Goal: Task Accomplishment & Management: Manage account settings

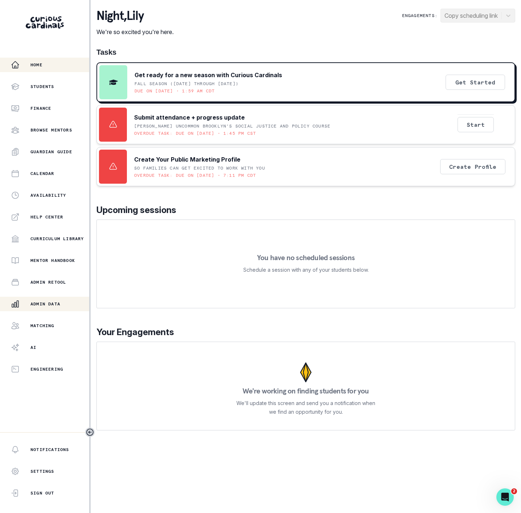
click at [58, 303] on p "Admin Data" at bounding box center [45, 304] width 30 height 6
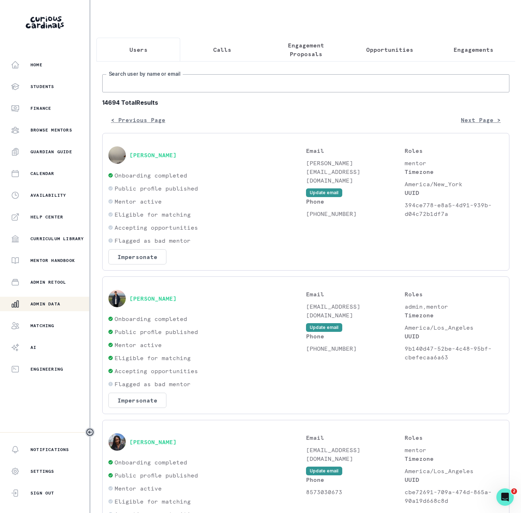
click at [138, 92] on input "Search user by name or email" at bounding box center [305, 83] width 407 height 18
type input "[PERSON_NAME] vbales"
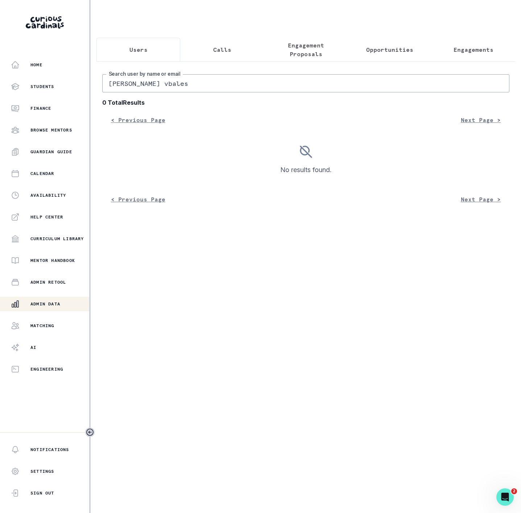
drag, startPoint x: 138, startPoint y: 93, endPoint x: 218, endPoint y: 86, distance: 80.0
click at [218, 86] on input "[PERSON_NAME] vbales" at bounding box center [305, 83] width 407 height 18
type input "[PERSON_NAME][MEDICAL_DATA]"
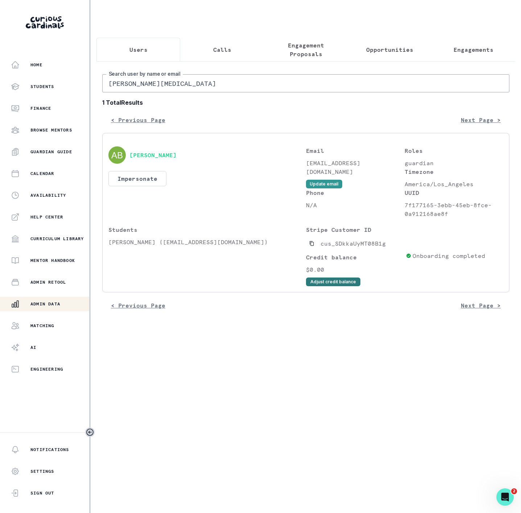
click at [322, 286] on button "Adjust credit balance" at bounding box center [333, 282] width 54 height 9
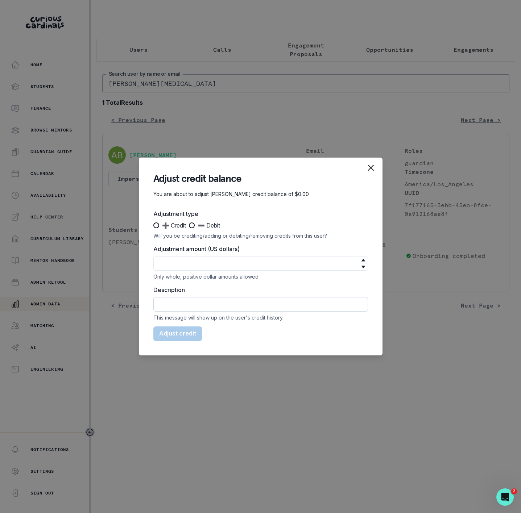
click at [203, 300] on input "Description" at bounding box center [260, 304] width 214 height 14
paste input "Late reschedule | [PERSON_NAME]'s Coding/Programming Passion Project | Occurred…"
type input "CREDIT Late reschedule | [PERSON_NAME]'s Coding/Programming Passion Project | O…"
click at [173, 260] on input "Adjustment amount (US dollars)" at bounding box center [260, 263] width 214 height 14
type input "95"
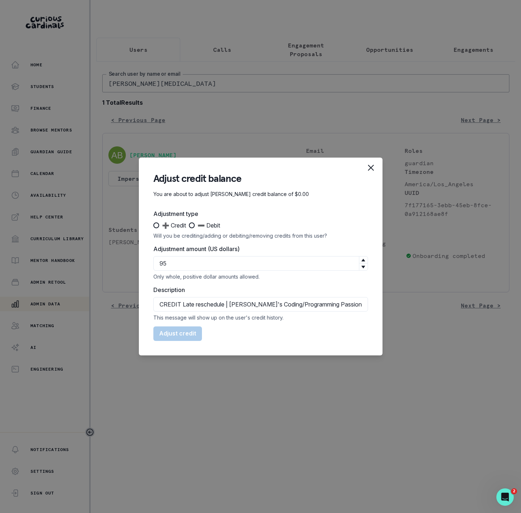
click at [155, 227] on span at bounding box center [156, 225] width 6 height 6
click at [153, 226] on input "➕ Credit" at bounding box center [153, 225] width 0 height 0
radio input "true"
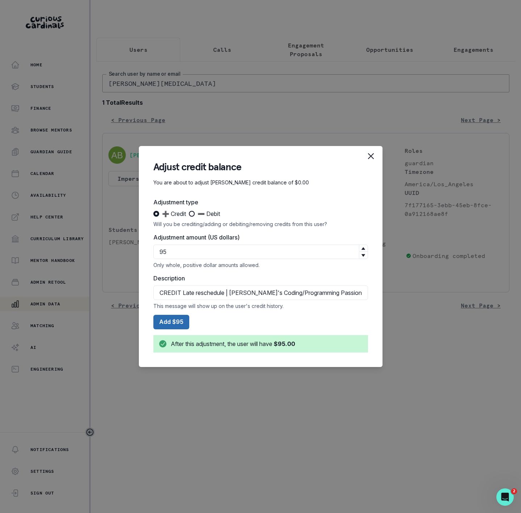
click at [173, 321] on button "Add $95" at bounding box center [171, 322] width 36 height 14
